Goal: Transaction & Acquisition: Purchase product/service

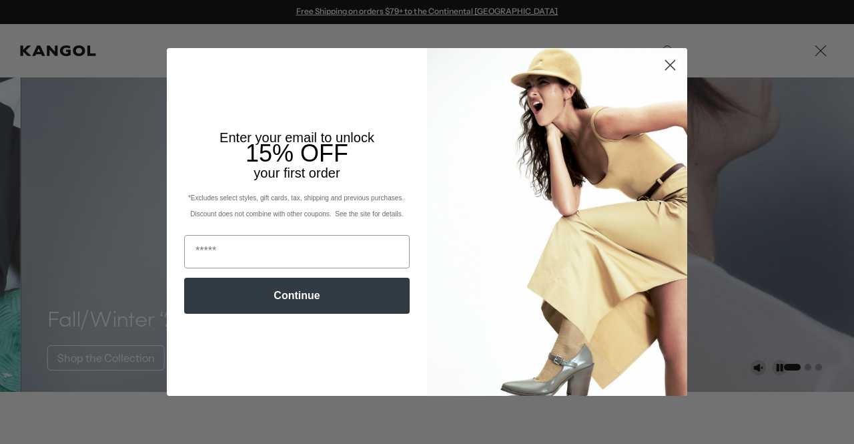
scroll to position [0, 275]
click at [670, 67] on circle "Close dialog" at bounding box center [670, 65] width 22 height 22
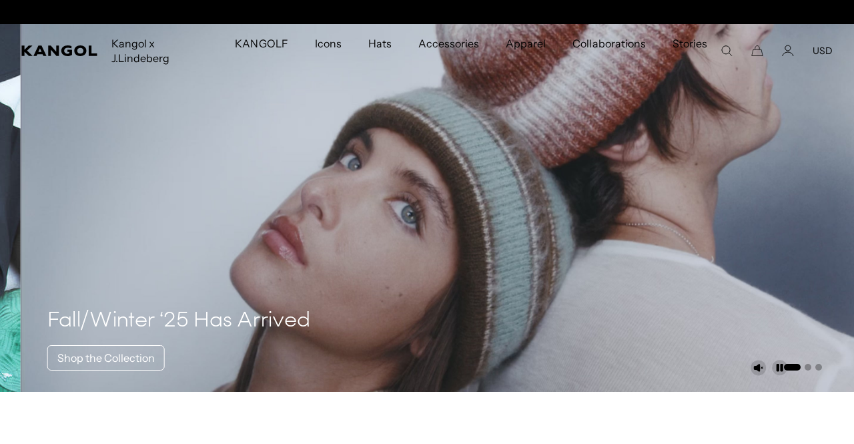
scroll to position [0, 0]
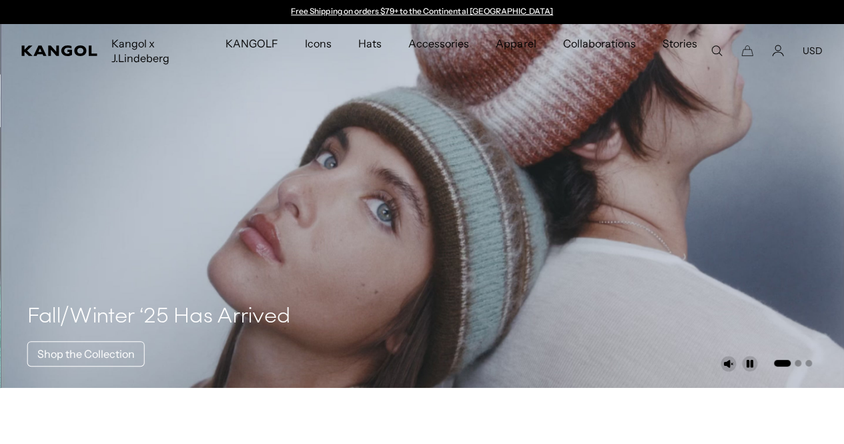
click at [716, 50] on icon "Search here" at bounding box center [716, 51] width 12 height 12
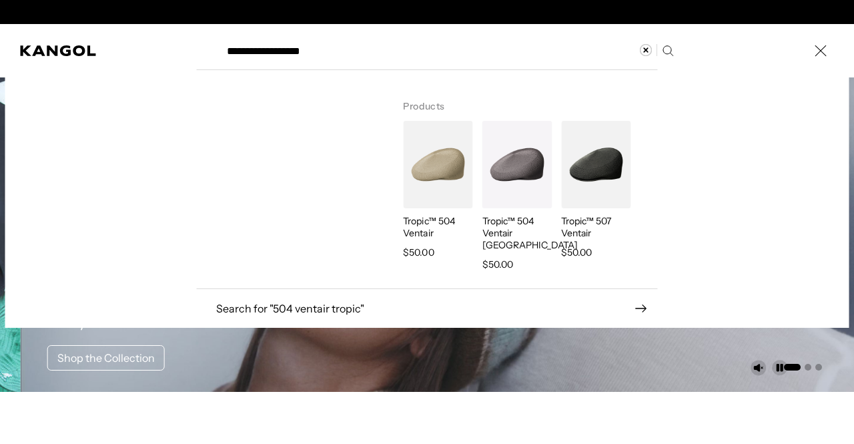
scroll to position [0, 275]
type input "**********"
click at [432, 158] on img "Search here" at bounding box center [437, 164] width 69 height 87
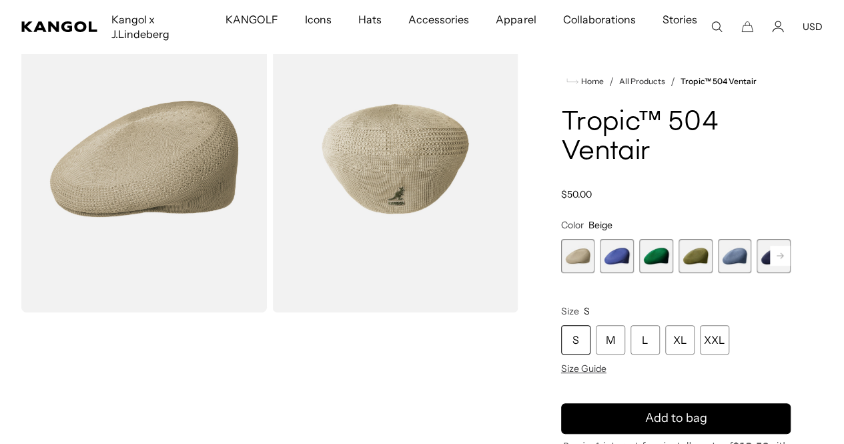
click at [770, 245] on rect at bounding box center [780, 255] width 20 height 20
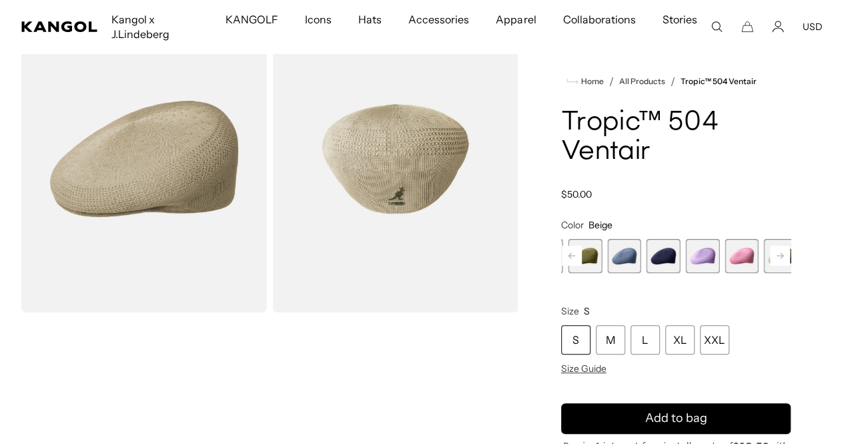
click at [770, 245] on rect at bounding box center [780, 255] width 20 height 20
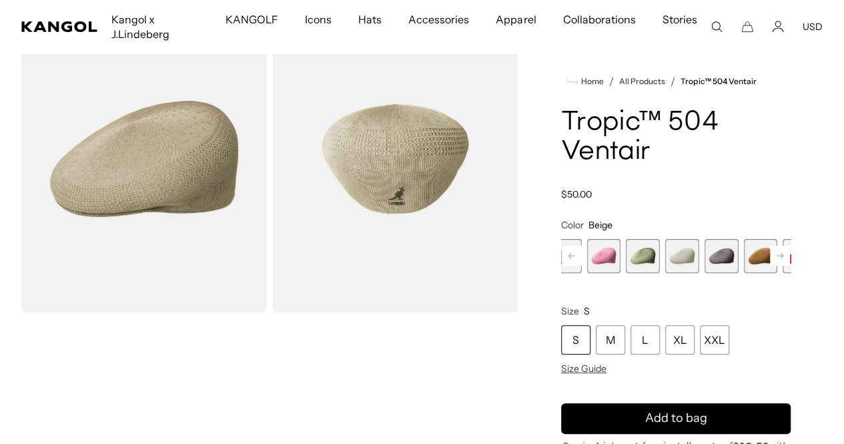
click at [770, 245] on rect at bounding box center [780, 255] width 20 height 20
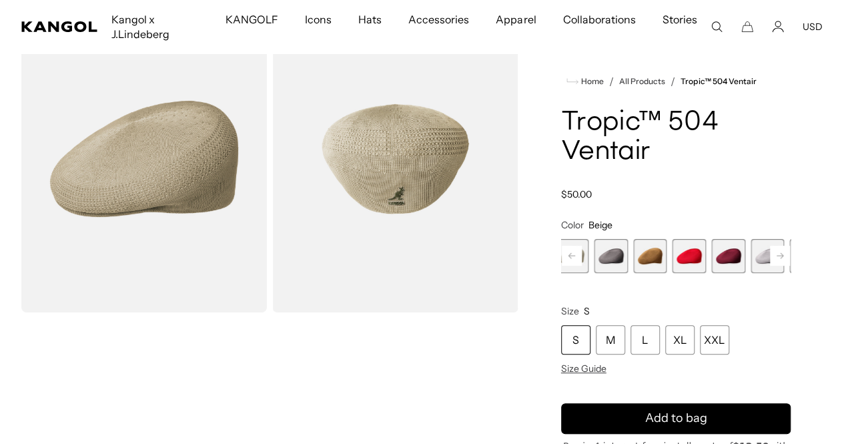
scroll to position [0, 0]
click at [770, 245] on rect at bounding box center [780, 255] width 20 height 20
click at [824, 239] on span "19 of 22" at bounding box center [841, 256] width 34 height 34
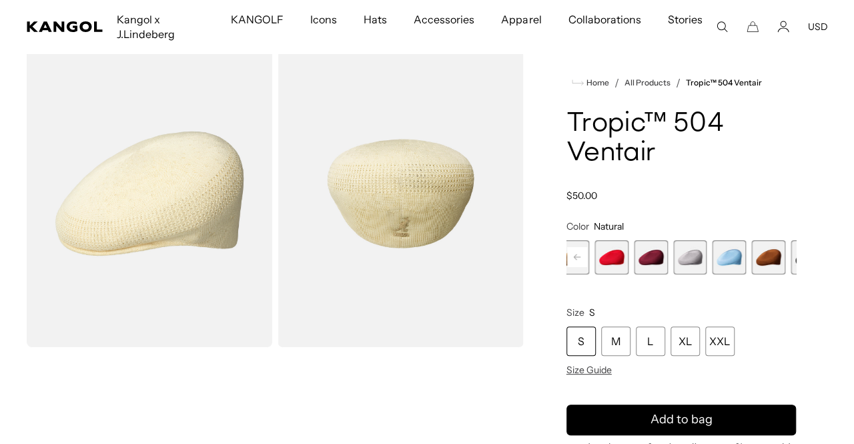
scroll to position [0, 275]
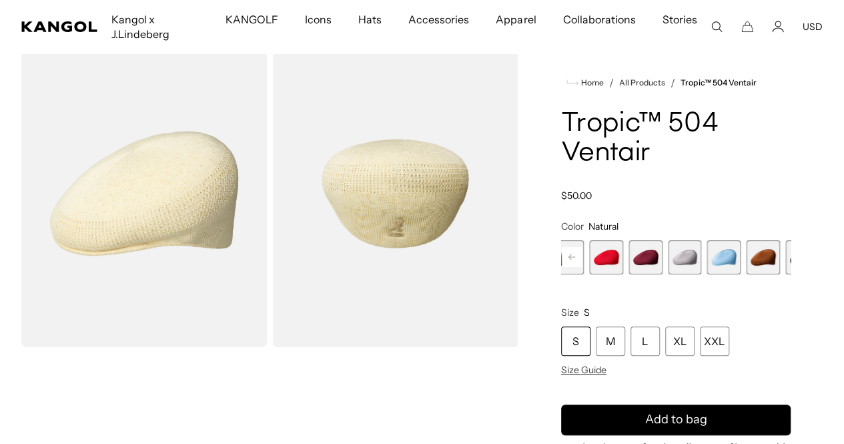
click at [398, 229] on img "Gallery Viewer" at bounding box center [394, 193] width 245 height 307
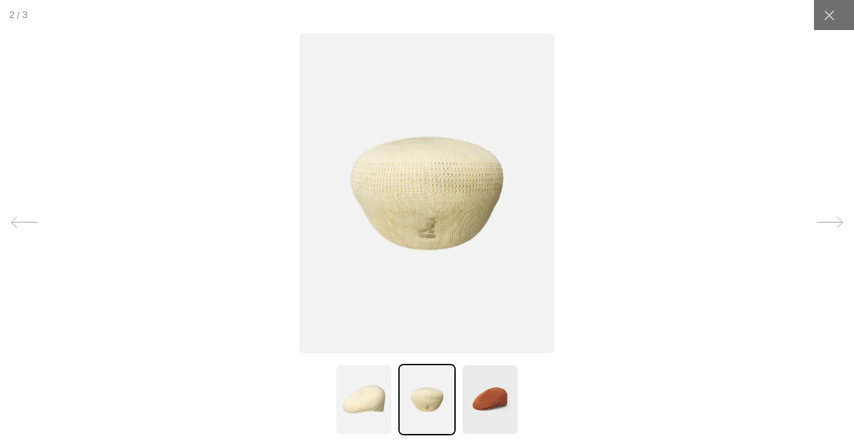
scroll to position [0, 0]
click at [430, 241] on img at bounding box center [427, 193] width 255 height 320
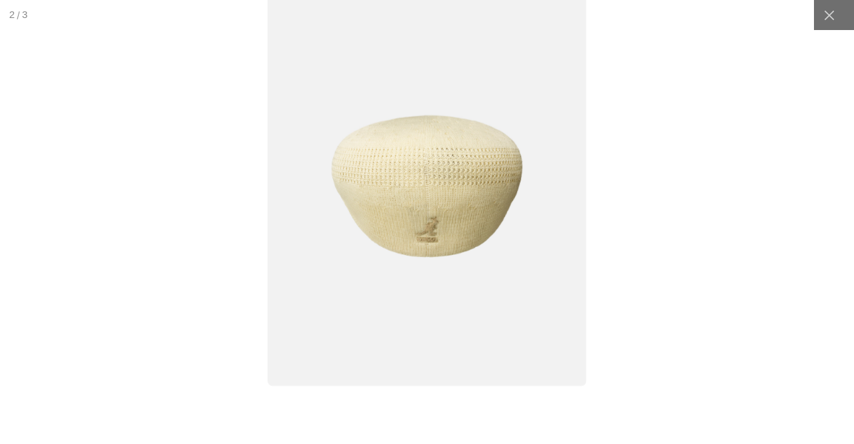
scroll to position [0, 275]
click at [430, 238] on img at bounding box center [426, 186] width 318 height 399
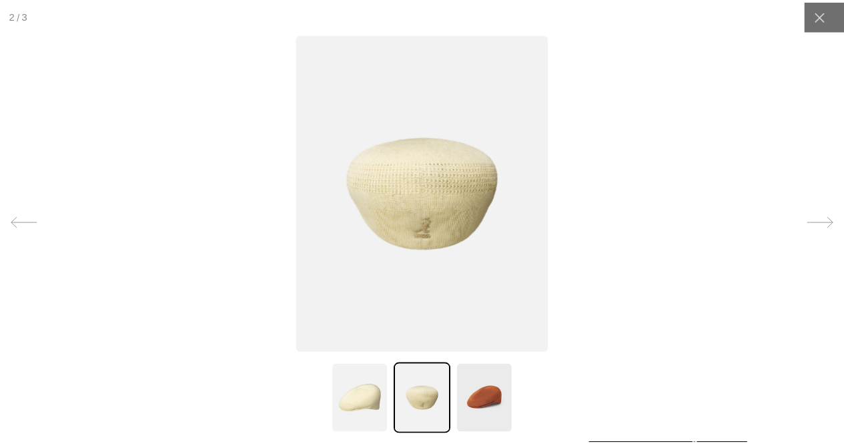
scroll to position [0, 0]
click at [814, 9] on div at bounding box center [829, 15] width 30 height 30
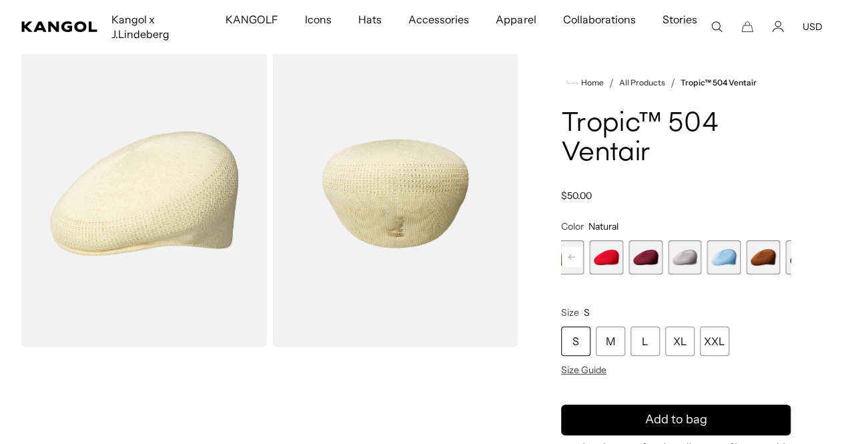
scroll to position [0, 275]
